Goal: Information Seeking & Learning: Learn about a topic

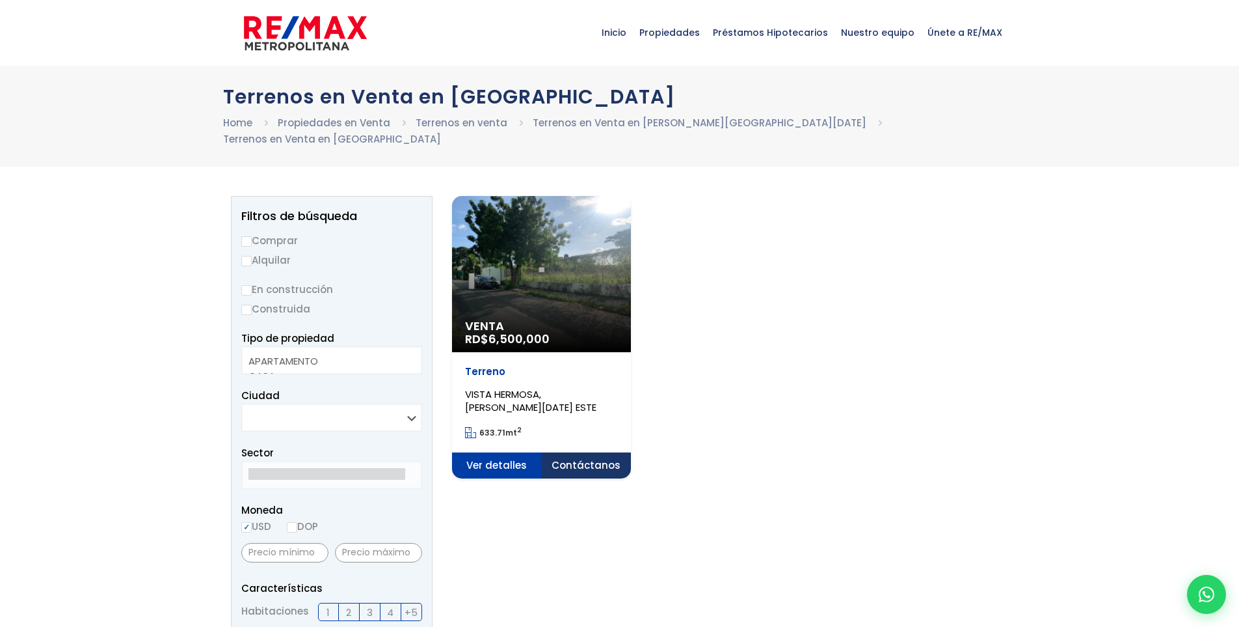
select select
click at [549, 277] on div "Venta RD$ 6,500,000" at bounding box center [541, 274] width 179 height 156
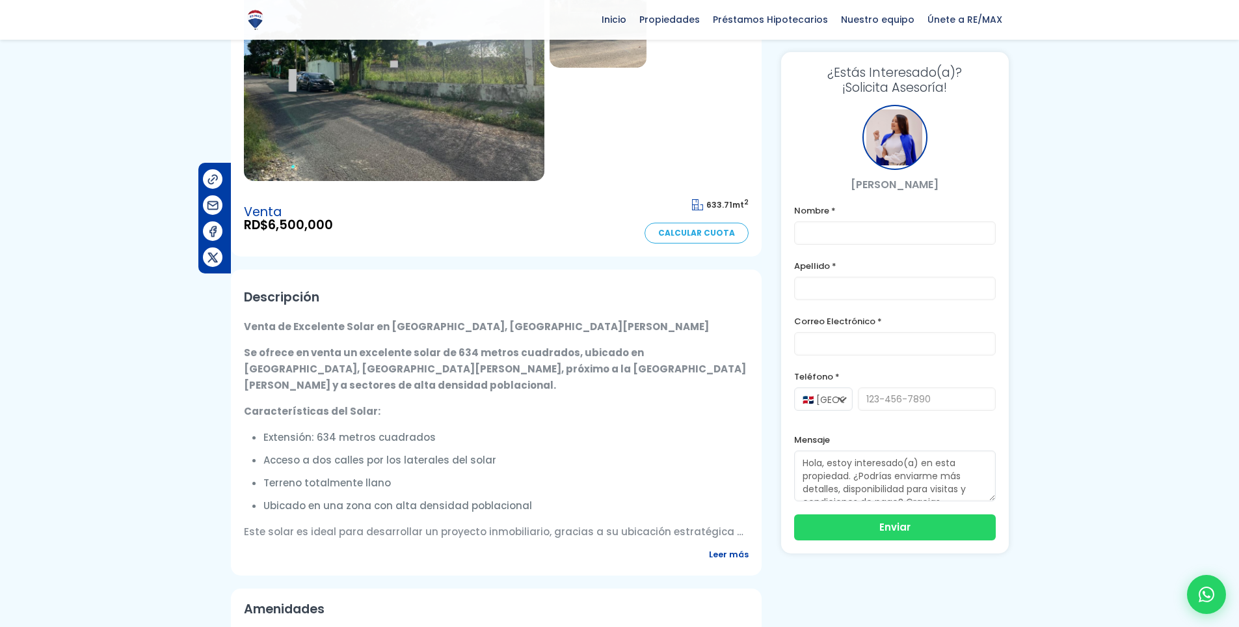
scroll to position [195, 0]
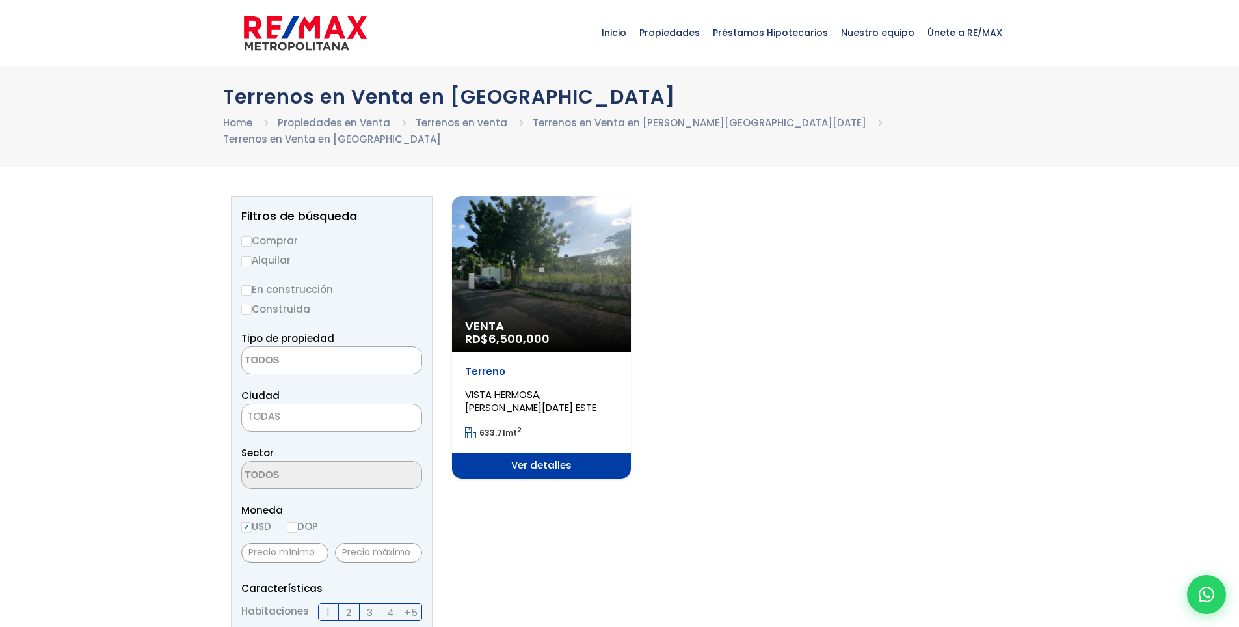
select select
